Goal: Transaction & Acquisition: Book appointment/travel/reservation

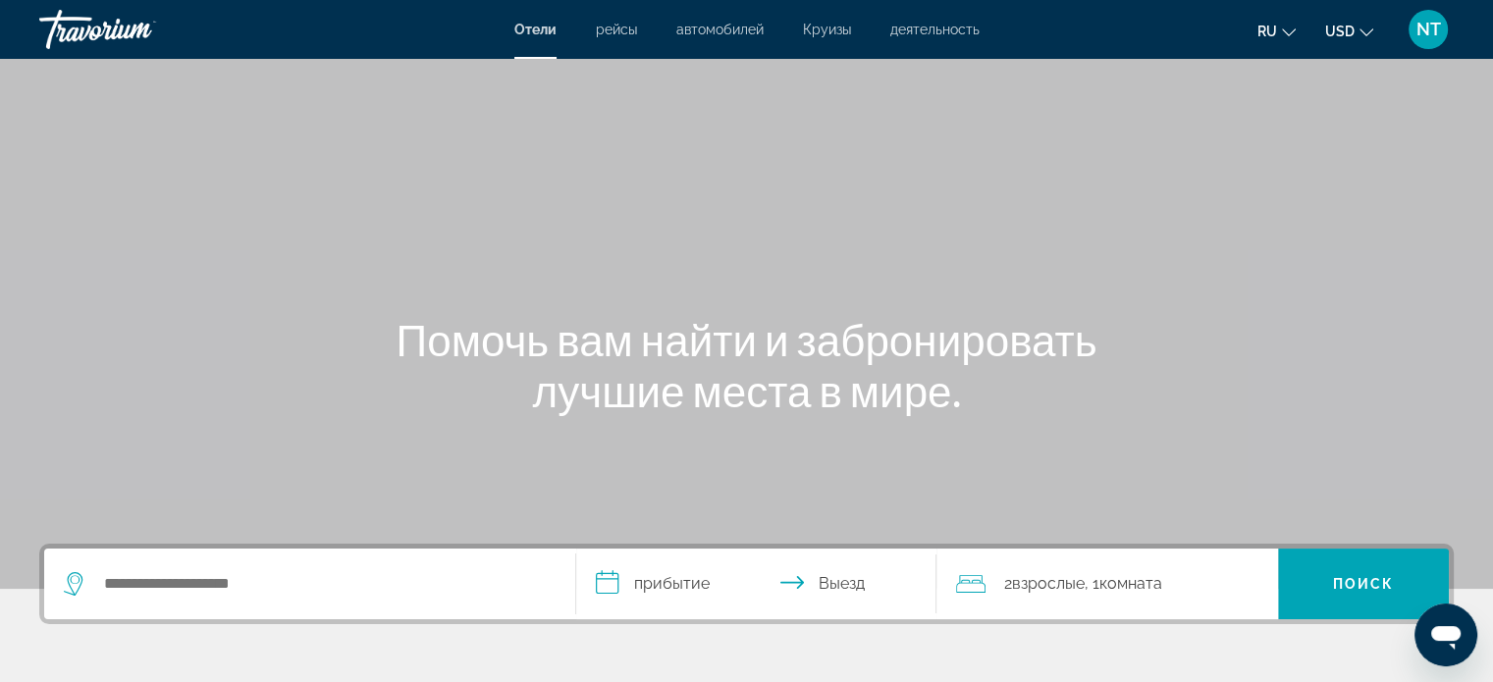
click at [828, 26] on span "Круизы" at bounding box center [827, 30] width 48 height 16
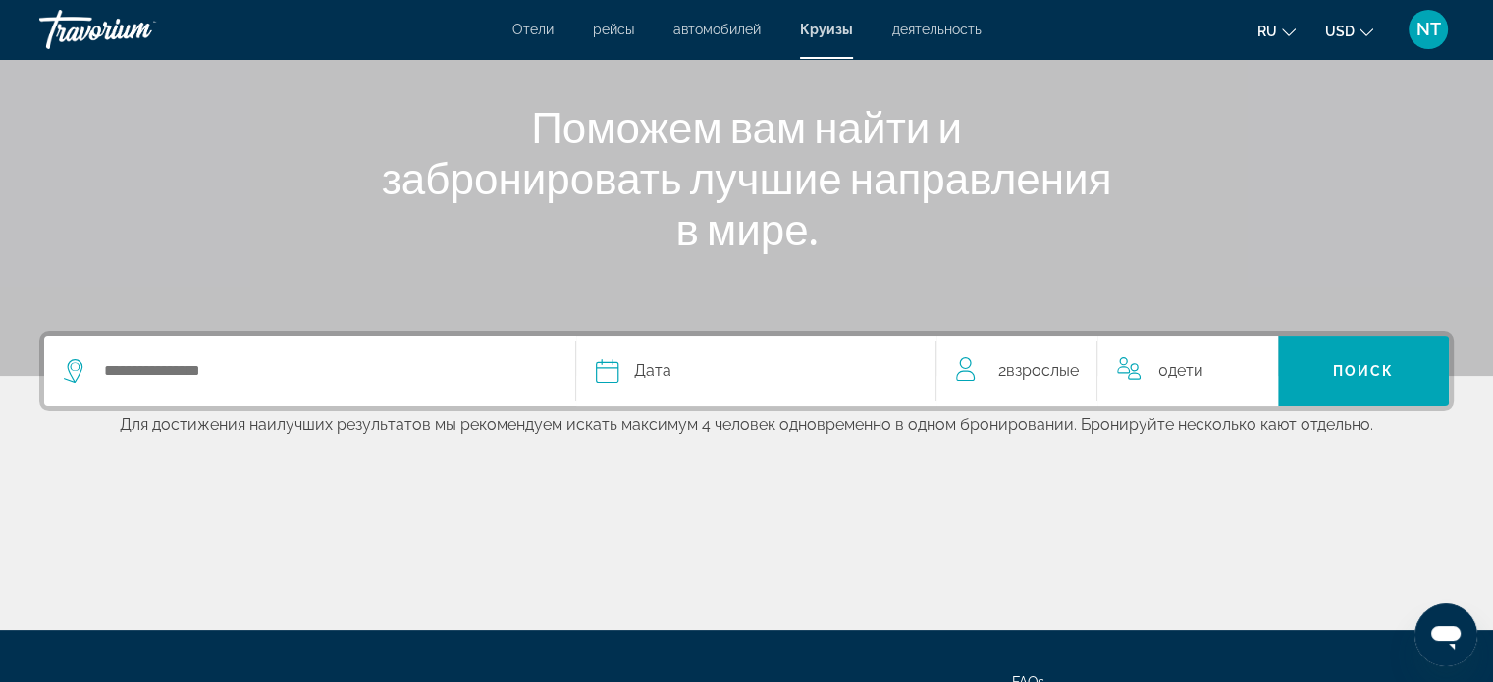
scroll to position [294, 0]
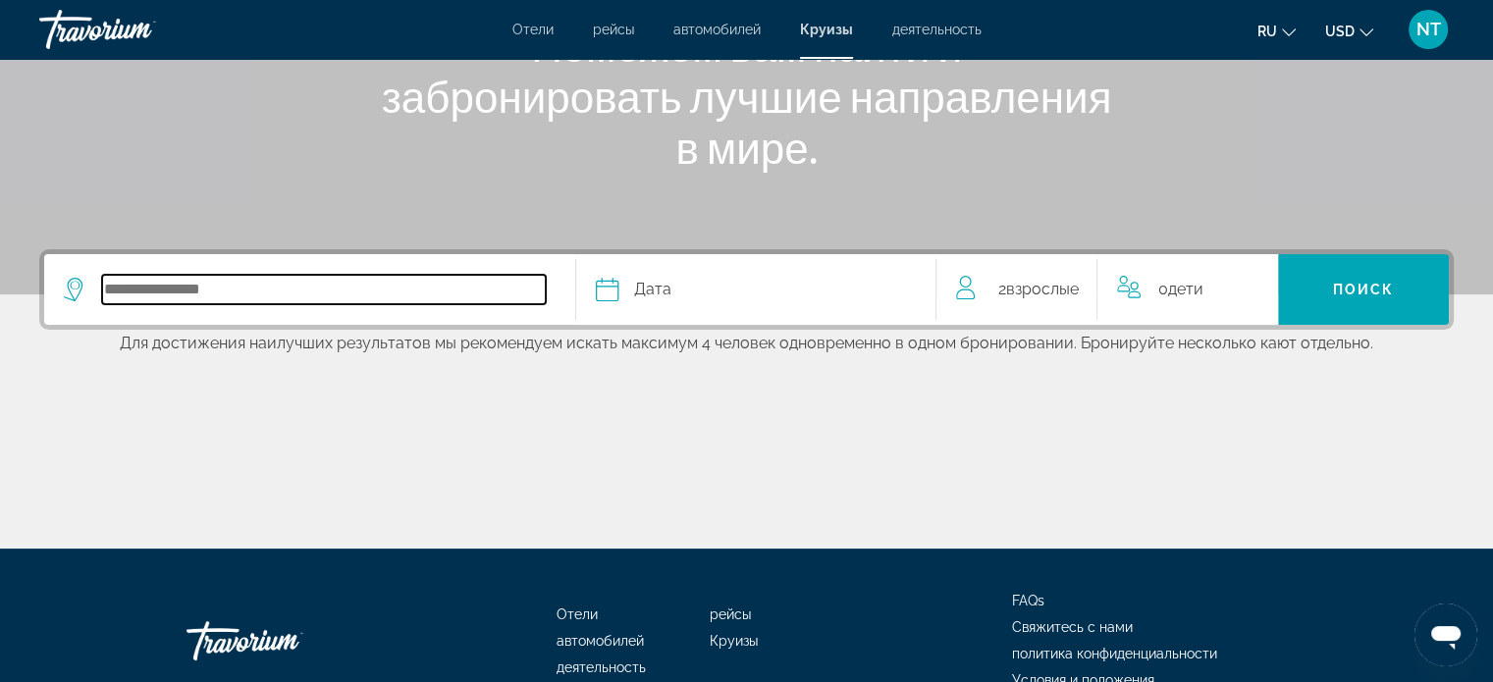
click at [345, 291] on input "Select cruise destination" at bounding box center [324, 289] width 444 height 29
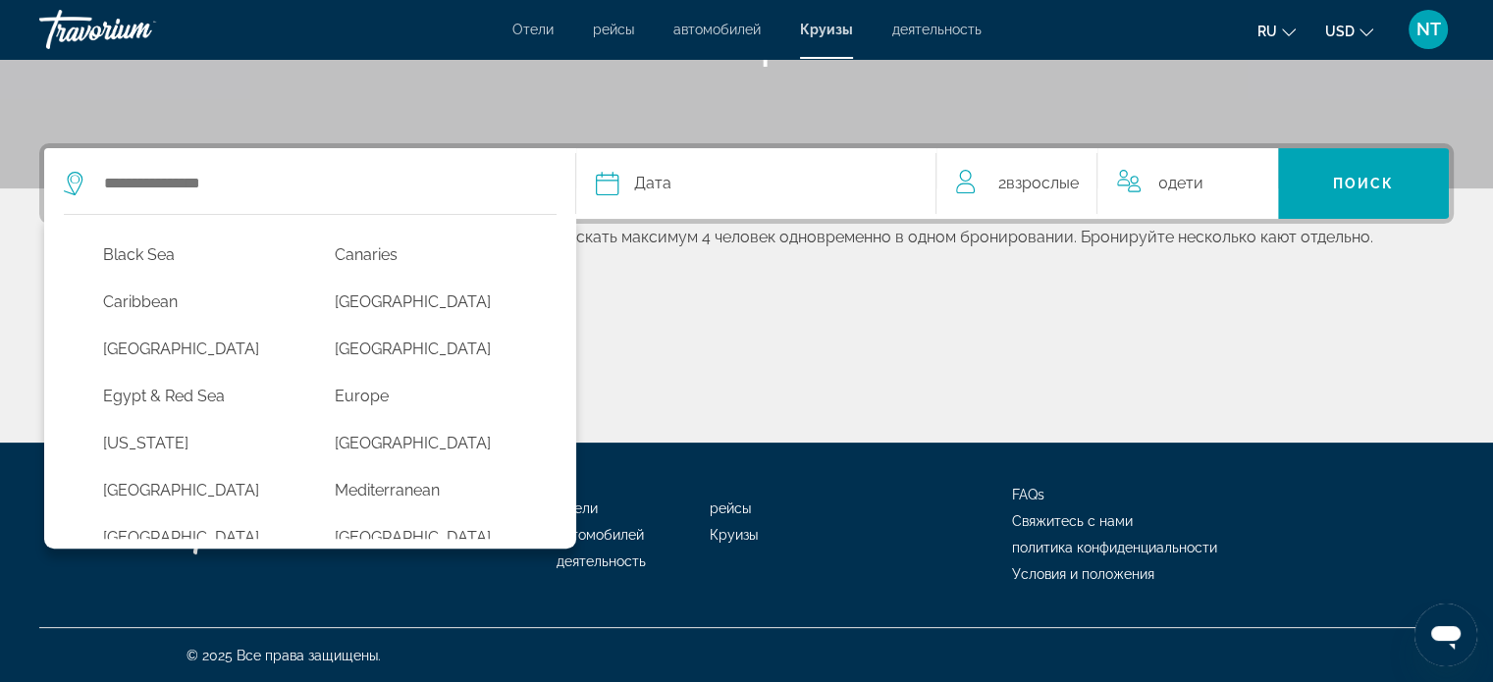
scroll to position [178, 0]
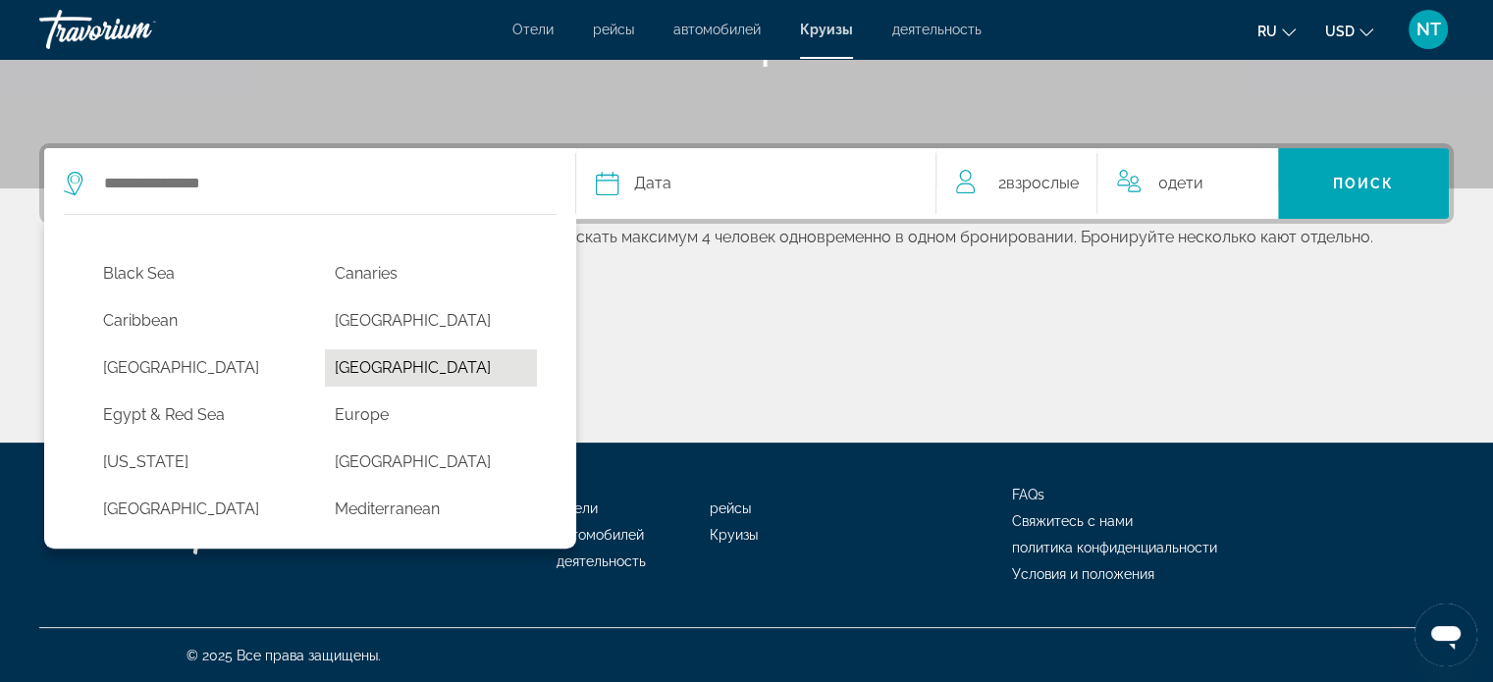
click at [453, 368] on button "[GEOGRAPHIC_DATA]" at bounding box center [431, 367] width 212 height 37
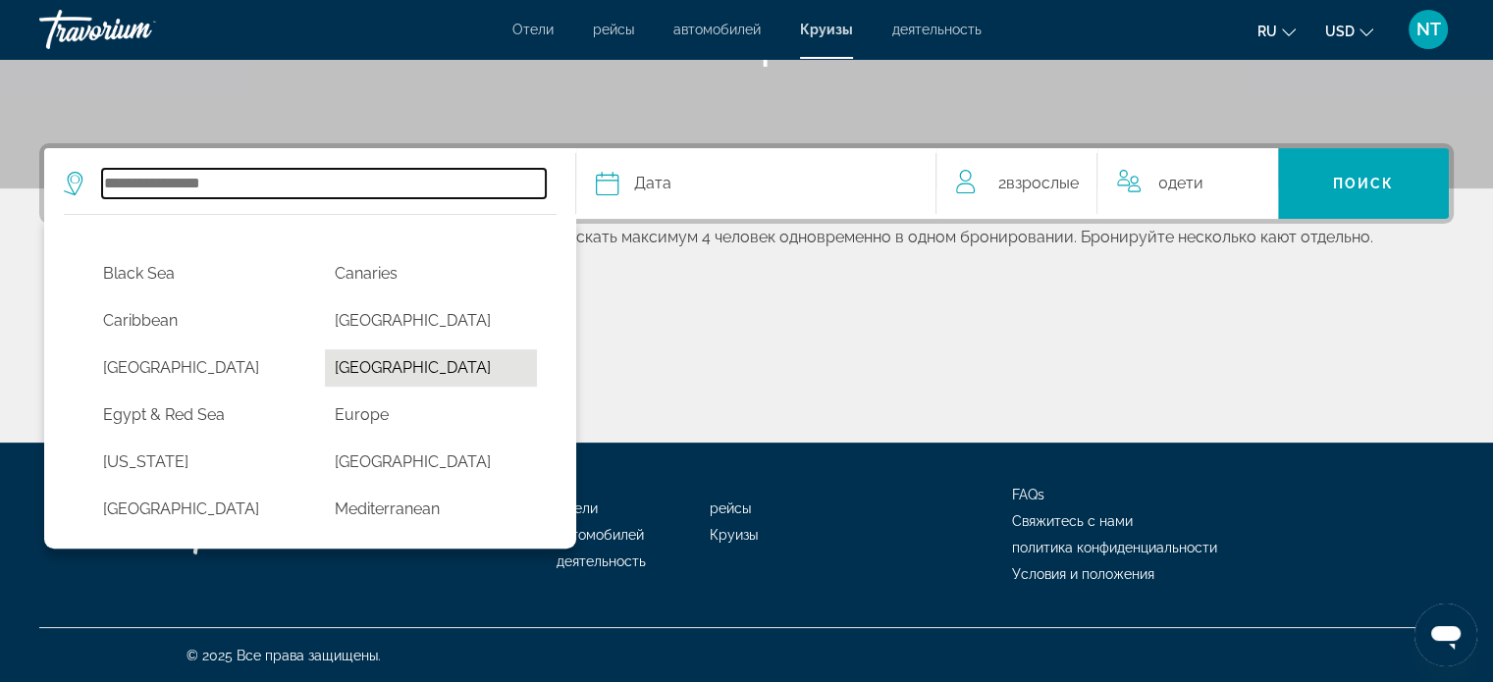
type input "**********"
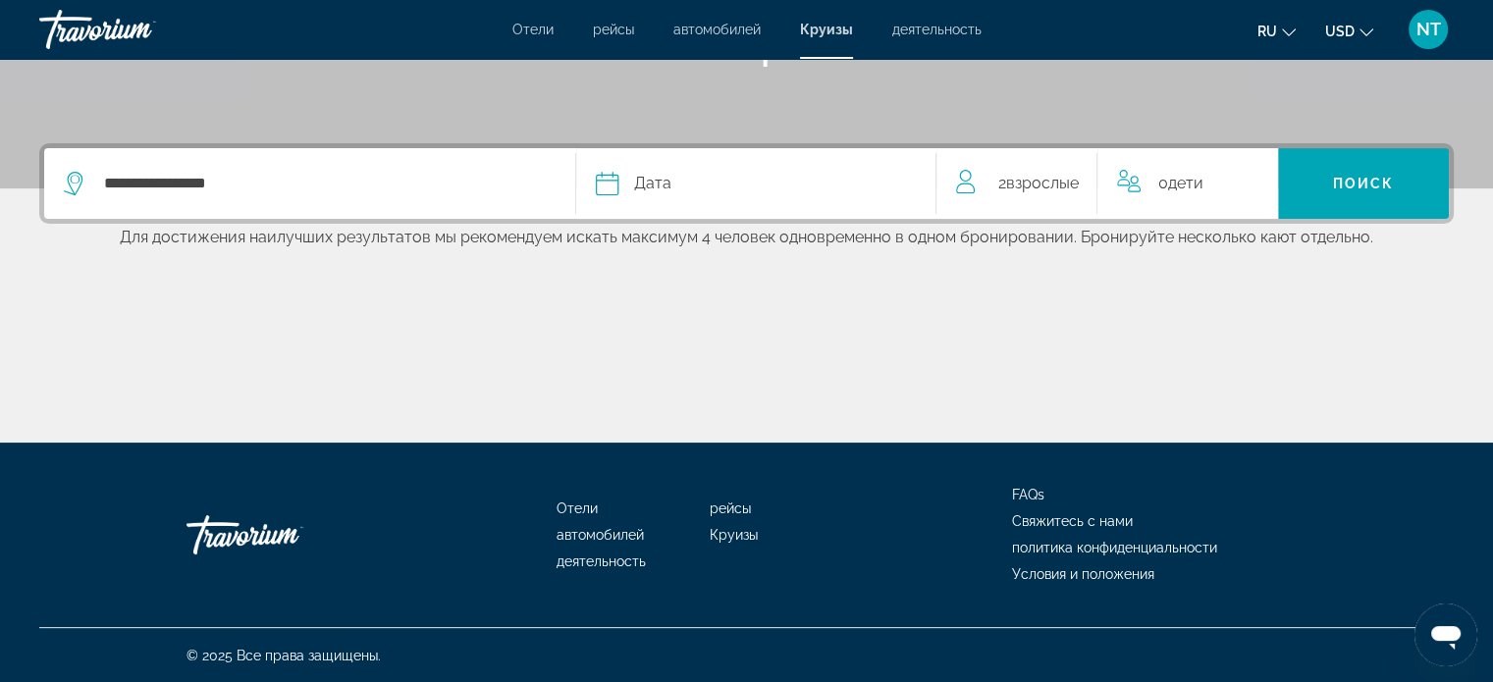
click at [839, 177] on div "Дата" at bounding box center [756, 183] width 321 height 27
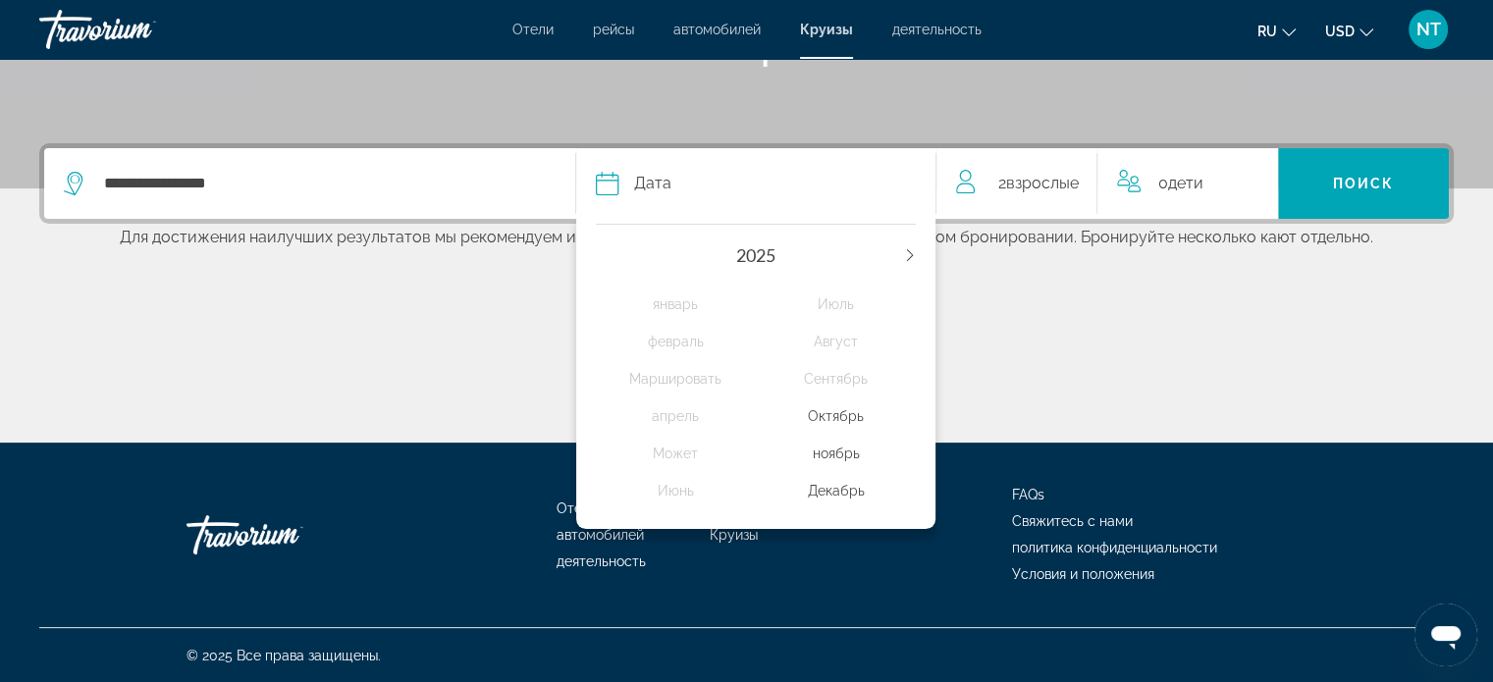
click at [911, 250] on icon "Next year" at bounding box center [910, 255] width 12 height 12
click at [680, 301] on div "январь" at bounding box center [676, 304] width 160 height 35
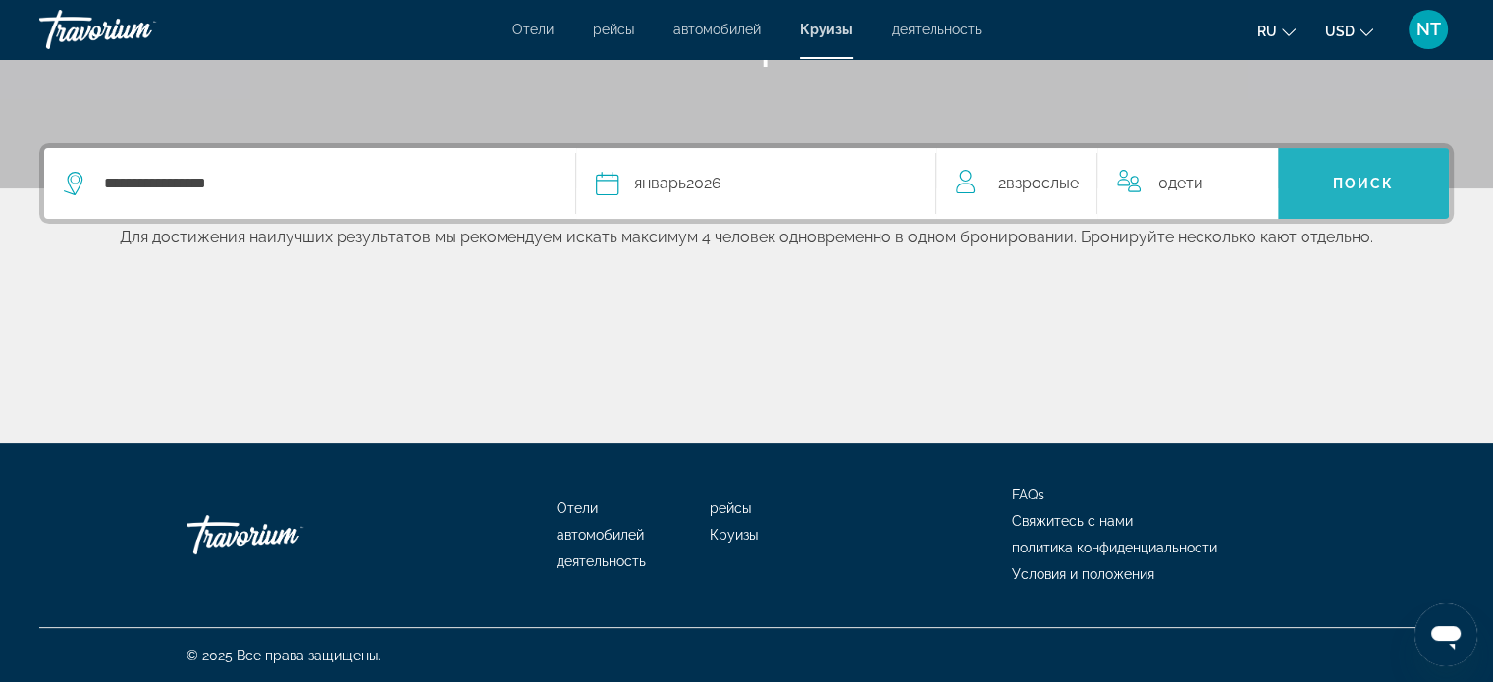
click at [1349, 180] on span "Поиск" at bounding box center [1364, 184] width 62 height 16
